Goal: Information Seeking & Learning: Find specific fact

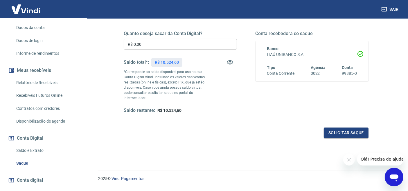
scroll to position [117, 0]
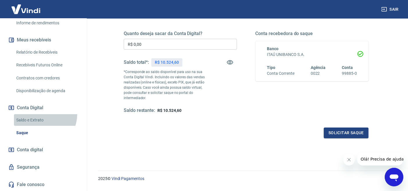
click at [37, 114] on link "Saldo e Extrato" at bounding box center [47, 120] width 66 height 12
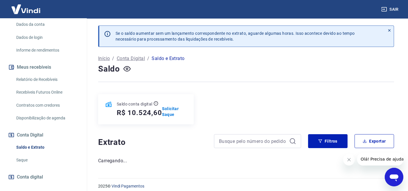
scroll to position [74, 0]
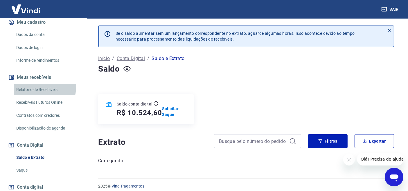
click at [30, 92] on link "Relatório de Recebíveis" at bounding box center [47, 90] width 66 height 12
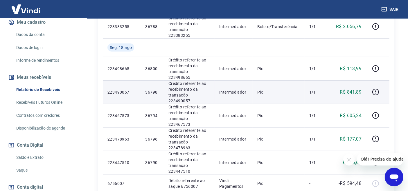
scroll to position [264, 0]
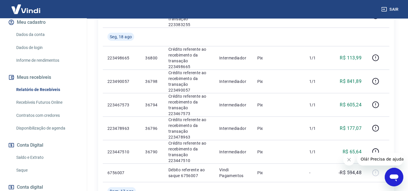
click at [345, 161] on button "Fechar mensagem da empresa" at bounding box center [349, 160] width 12 height 12
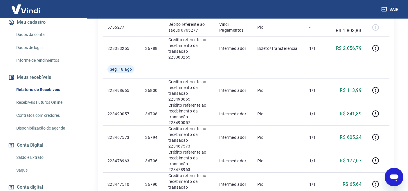
scroll to position [221, 0]
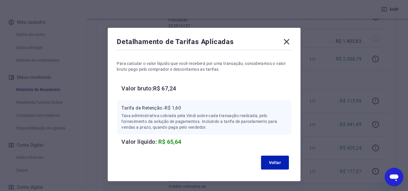
click at [180, 109] on p "Tarifa de Retenção: -R$ 1,60" at bounding box center [204, 108] width 165 height 7
copy p "1,60"
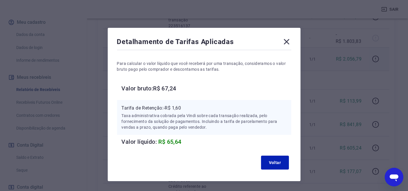
click at [288, 41] on icon at bounding box center [286, 41] width 9 height 9
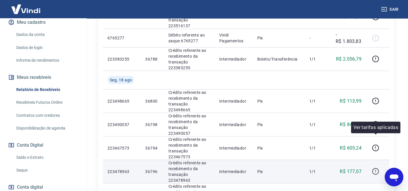
click at [377, 168] on icon "button" at bounding box center [375, 171] width 7 height 7
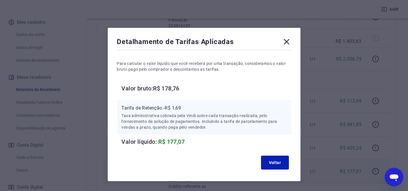
click at [180, 106] on p "Tarifa de Retenção: -R$ 1,69" at bounding box center [204, 108] width 165 height 7
copy p "1,69"
click at [284, 41] on icon at bounding box center [286, 41] width 9 height 9
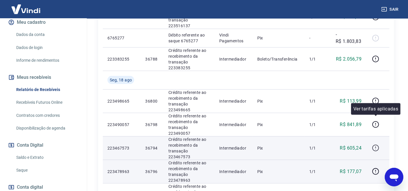
click at [377, 144] on icon "button" at bounding box center [375, 147] width 7 height 7
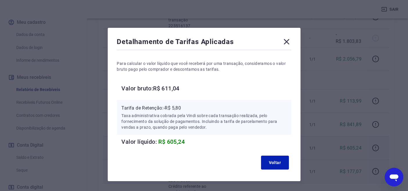
click at [180, 107] on p "Tarifa de Retenção: -R$ 5,80" at bounding box center [204, 108] width 165 height 7
copy p "5,80"
click at [288, 38] on icon at bounding box center [286, 41] width 9 height 9
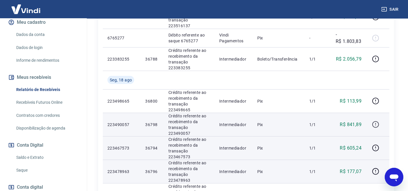
click at [376, 121] on icon "button" at bounding box center [375, 124] width 7 height 7
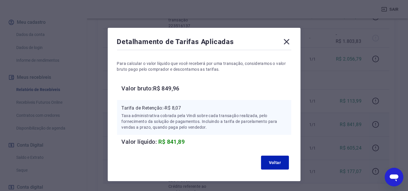
click at [177, 109] on p "Tarifa de Retenção: -R$ 8,07" at bounding box center [204, 108] width 165 height 7
copy p "8,07"
click at [282, 43] on icon at bounding box center [286, 41] width 9 height 9
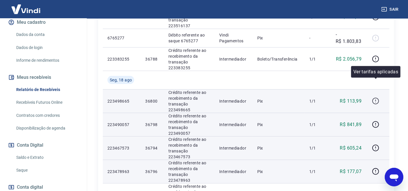
click at [373, 97] on button "button" at bounding box center [375, 101] width 9 height 9
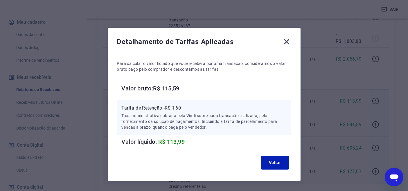
click at [181, 109] on p "Tarifa de Retenção: -R$ 1,60" at bounding box center [204, 108] width 165 height 7
click at [174, 109] on p "Tarifa de Retenção: -R$ 1,60" at bounding box center [204, 108] width 165 height 7
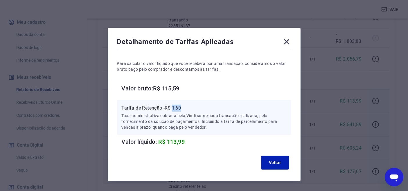
click at [174, 109] on p "Tarifa de Retenção: -R$ 1,60" at bounding box center [204, 108] width 165 height 7
click at [288, 38] on icon at bounding box center [286, 41] width 9 height 9
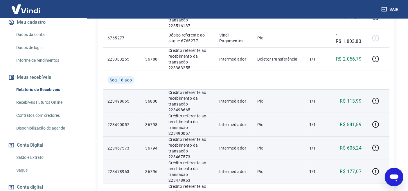
drag, startPoint x: 44, startPoint y: 165, endPoint x: 47, endPoint y: 167, distance: 3.5
click at [44, 164] on link "Saldo e Extrato" at bounding box center [47, 158] width 66 height 12
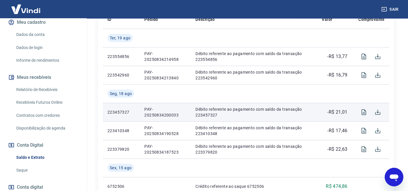
scroll to position [152, 0]
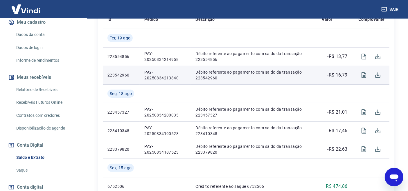
click at [147, 71] on p "PAY-20250834213840" at bounding box center [165, 75] width 42 height 12
copy p "PAY-20250834213840"
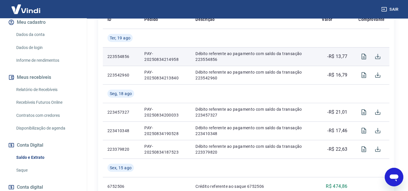
click at [150, 54] on p "PAY-20250834214958" at bounding box center [165, 57] width 42 height 12
copy p "PAY-20250834214958"
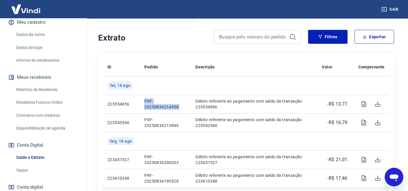
scroll to position [66, 0]
